Goal: Find specific page/section: Find specific page/section

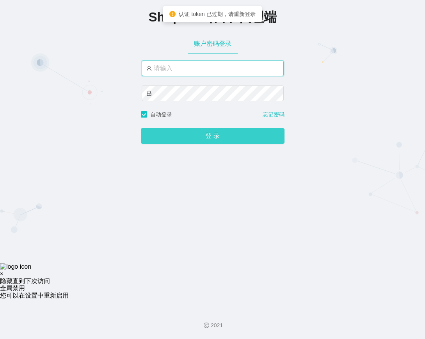
type input "xjp1"
click at [231, 140] on button "登 录" at bounding box center [213, 136] width 144 height 16
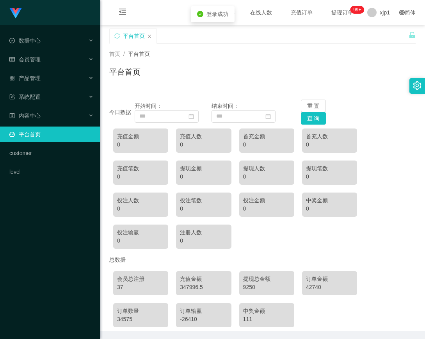
click at [43, 133] on link "平台首页" at bounding box center [51, 134] width 84 height 16
click at [31, 59] on span "会员管理" at bounding box center [24, 59] width 31 height 6
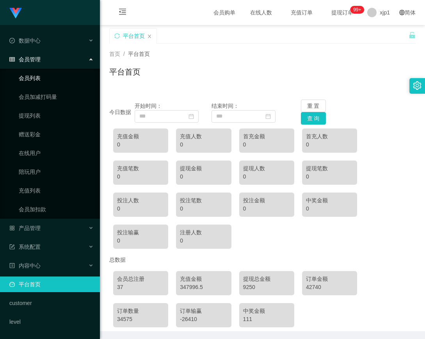
click at [33, 78] on link "会员列表" at bounding box center [56, 78] width 75 height 16
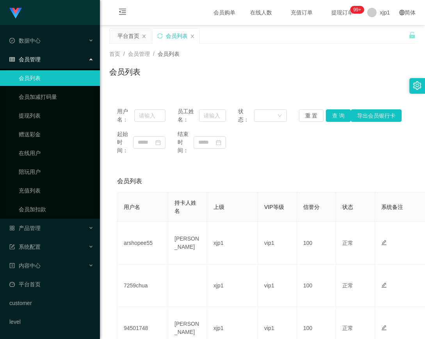
click at [32, 73] on link "会员列表" at bounding box center [56, 78] width 75 height 16
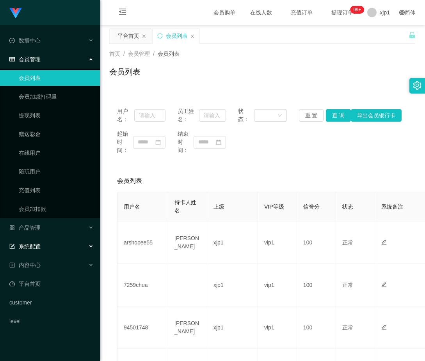
click at [52, 248] on div "系统配置" at bounding box center [50, 247] width 100 height 16
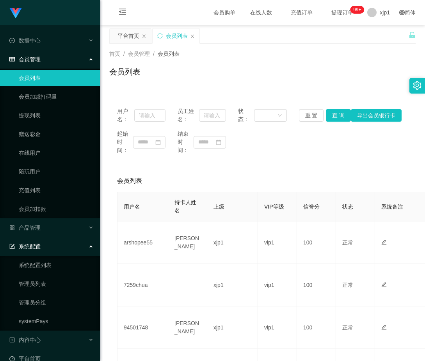
click at [51, 246] on div "系统配置" at bounding box center [50, 247] width 100 height 16
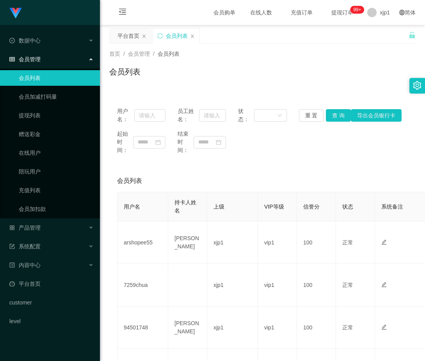
click at [45, 80] on link "会员列表" at bounding box center [56, 78] width 75 height 16
click at [49, 48] on div "数据中心" at bounding box center [50, 41] width 100 height 16
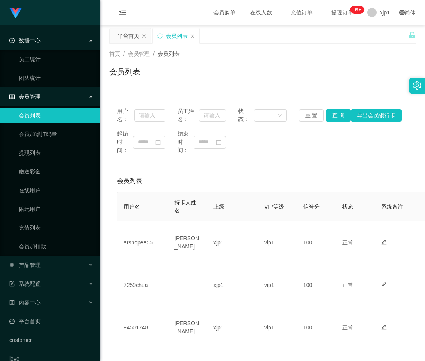
click at [49, 48] on div "数据中心" at bounding box center [50, 41] width 100 height 16
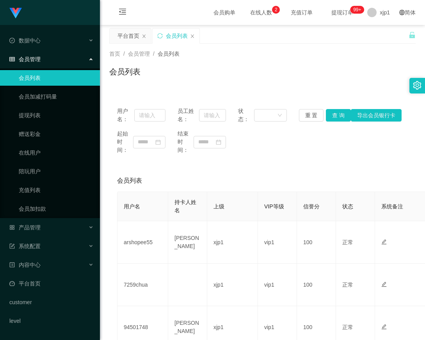
click at [79, 80] on link "会员列表" at bounding box center [56, 78] width 75 height 16
click at [60, 279] on link "平台首页" at bounding box center [51, 284] width 84 height 16
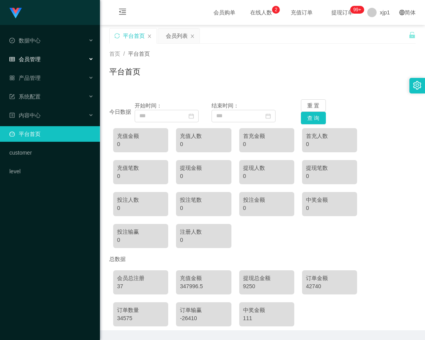
click at [54, 59] on div "会员管理" at bounding box center [50, 59] width 100 height 16
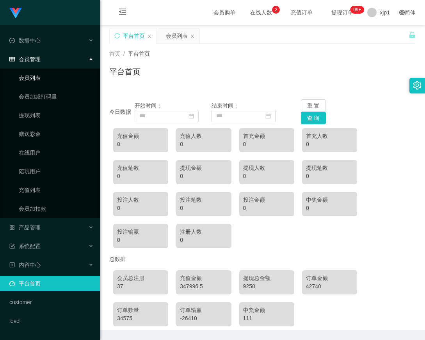
click at [49, 75] on link "会员列表" at bounding box center [56, 78] width 75 height 16
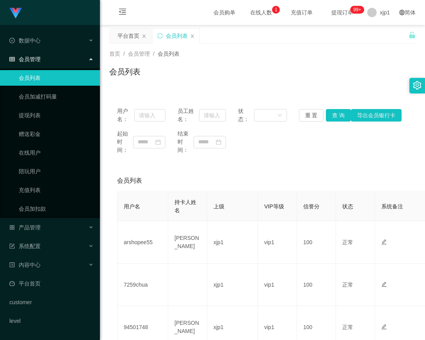
click at [48, 79] on link "会员列表" at bounding box center [56, 78] width 75 height 16
click at [49, 247] on div "系统配置" at bounding box center [50, 247] width 100 height 16
